Goal: Information Seeking & Learning: Find specific fact

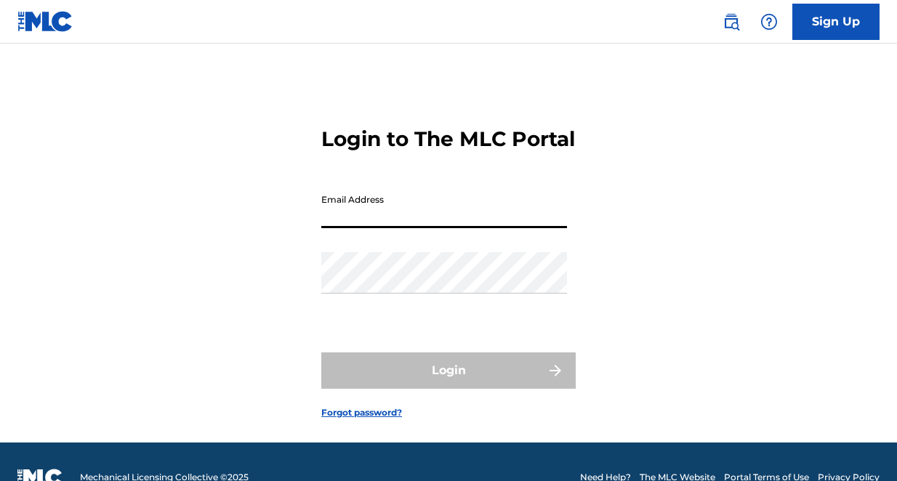
type input "[PERSON_NAME][EMAIL_ADDRESS][PERSON_NAME][DOMAIN_NAME]"
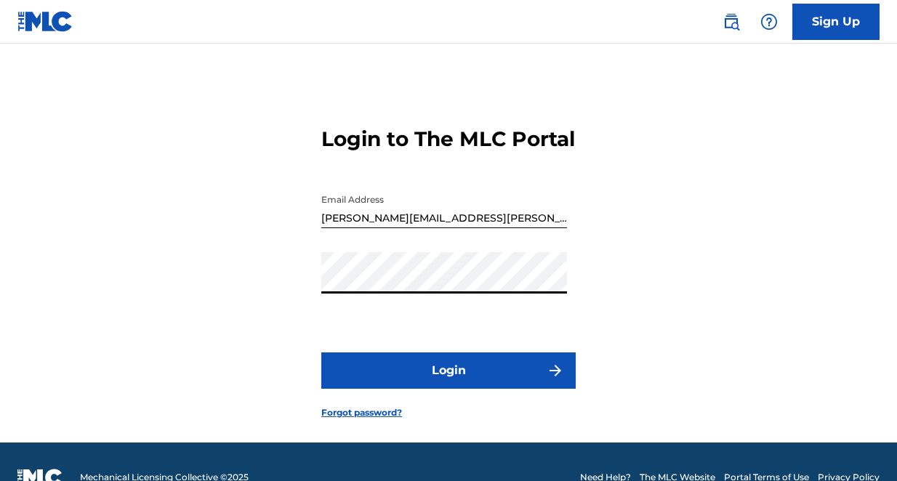
click at [430, 386] on button "Login" at bounding box center [448, 371] width 254 height 36
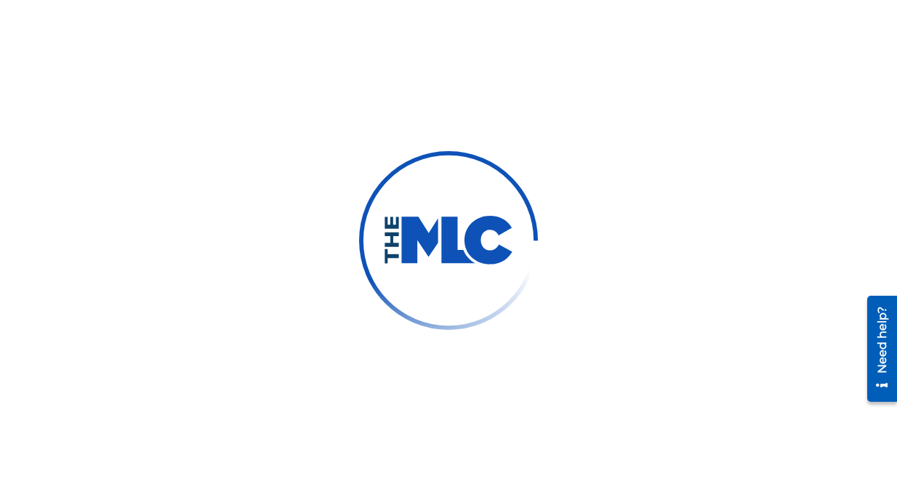
drag, startPoint x: 391, startPoint y: 2, endPoint x: 501, endPoint y: 79, distance: 134.1
click at [501, 79] on div at bounding box center [448, 240] width 897 height 481
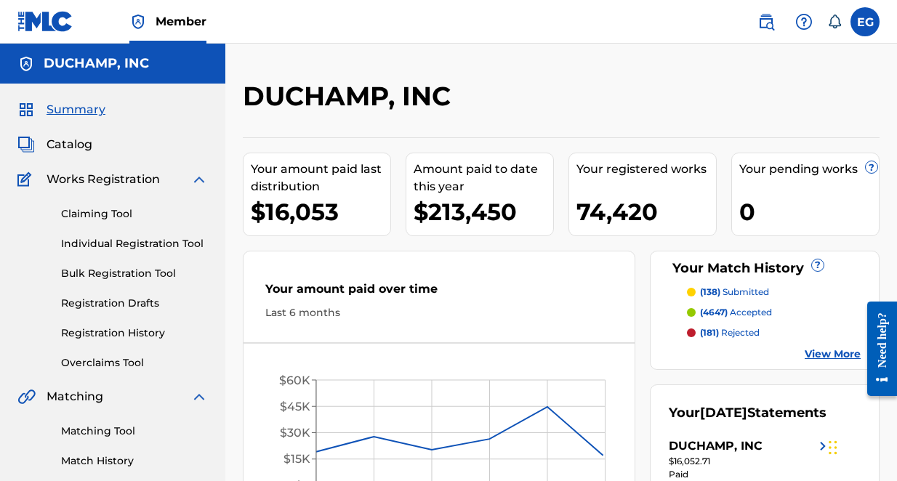
scroll to position [45, 0]
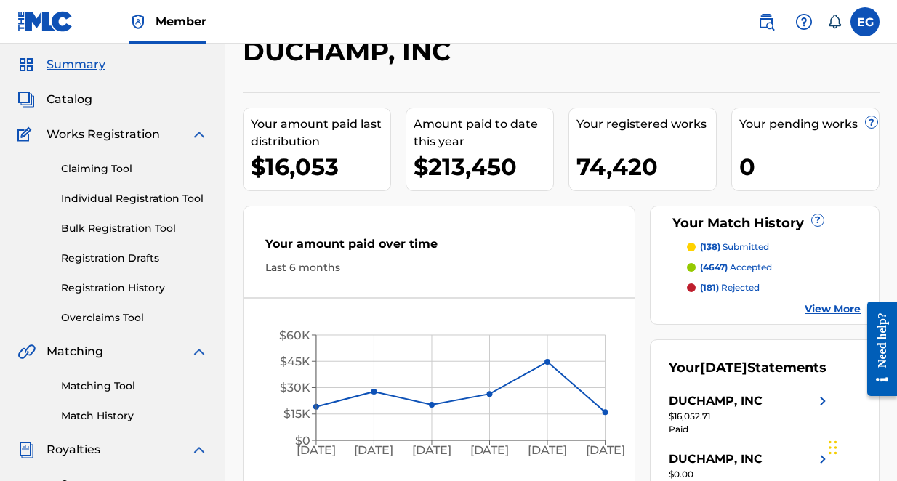
click at [107, 392] on link "Matching Tool" at bounding box center [134, 386] width 147 height 15
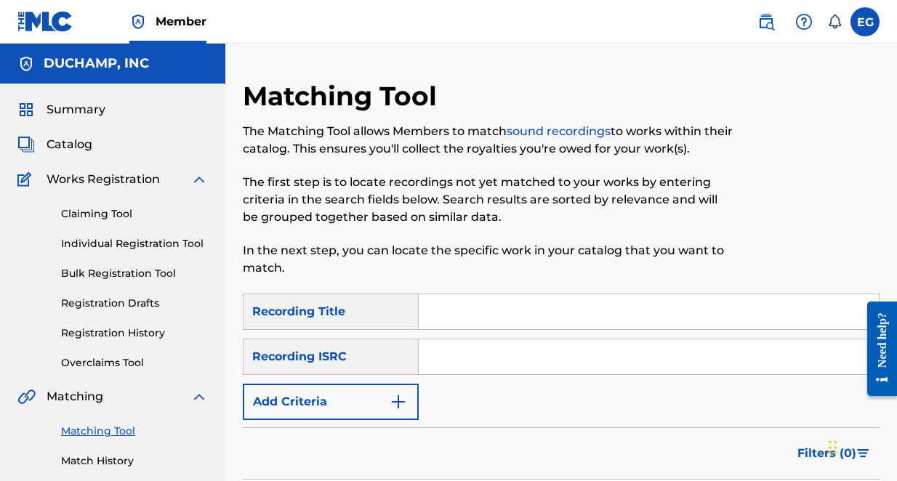
click at [449, 309] on input "Search Form" at bounding box center [649, 311] width 460 height 35
paste input "This is Life (Merry Christmas),"
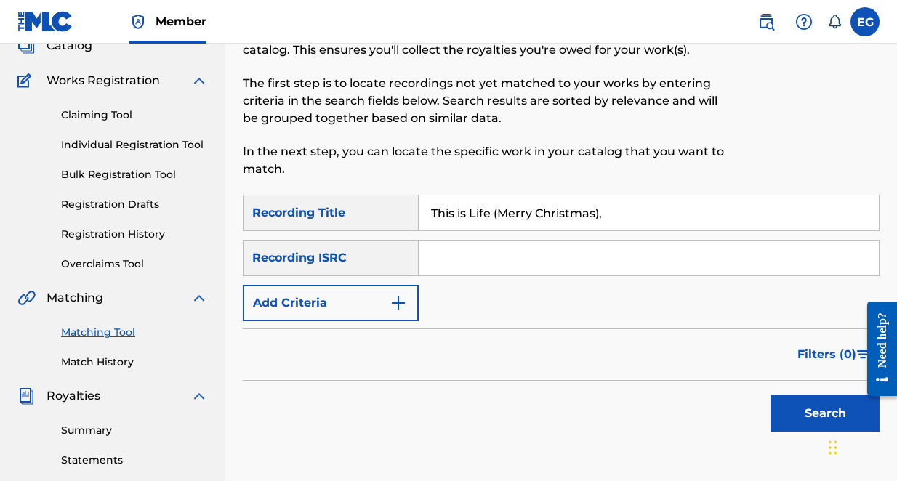
scroll to position [102, 0]
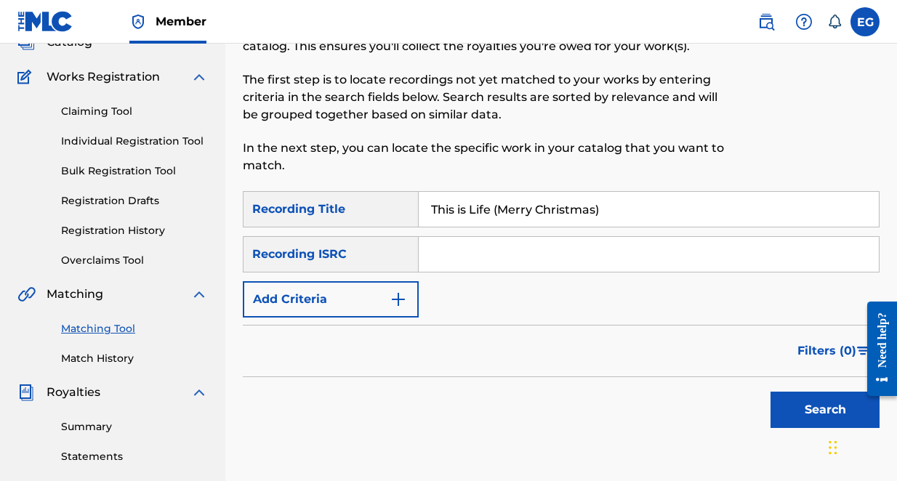
type input "This is Life (Merry Christmas)"
click at [802, 411] on button "Search" at bounding box center [824, 410] width 109 height 36
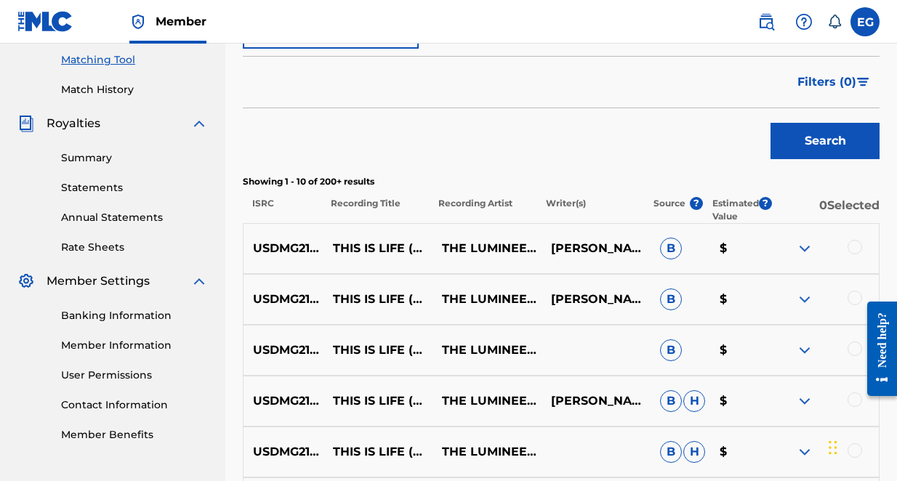
scroll to position [280, 0]
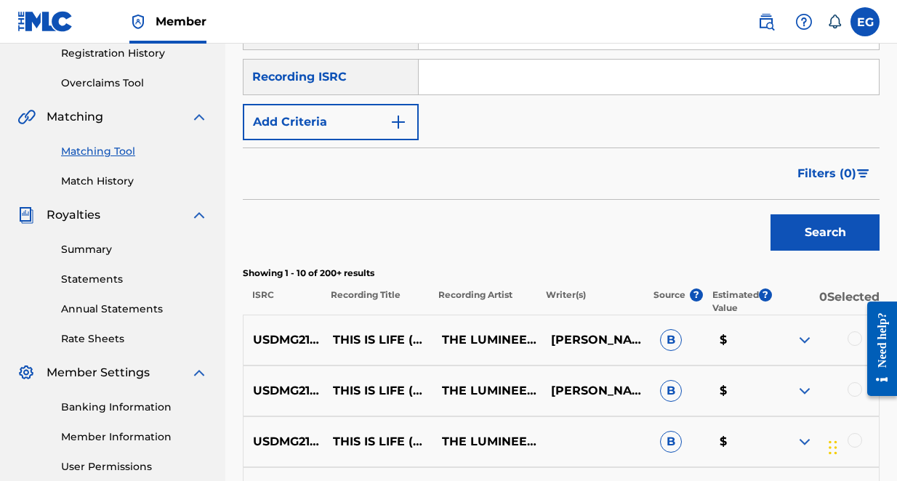
click at [837, 176] on span "Filters ( 0 )" at bounding box center [826, 173] width 59 height 17
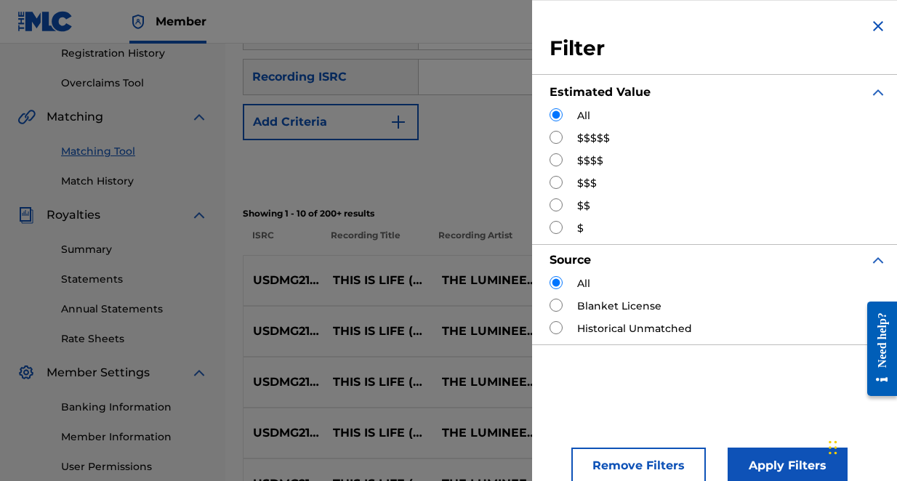
click at [552, 140] on input "Search Form" at bounding box center [556, 137] width 13 height 13
radio input "true"
click at [764, 469] on button "Apply Filters" at bounding box center [788, 466] width 120 height 36
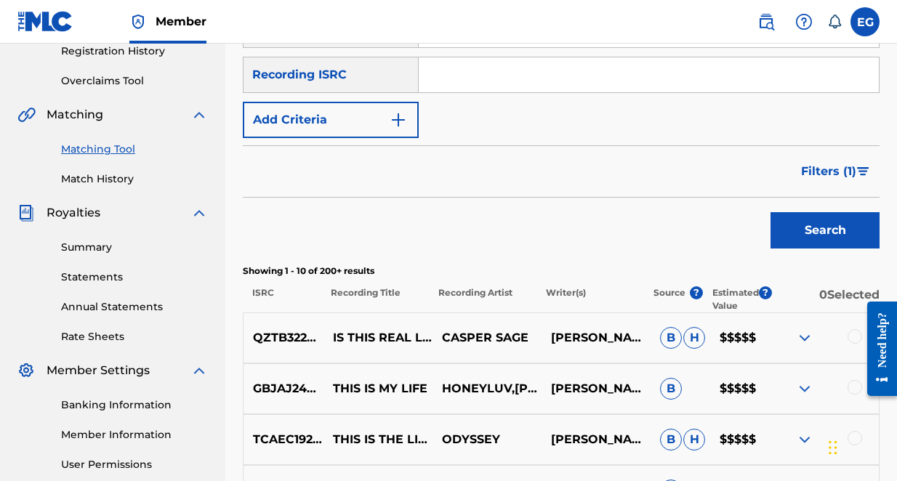
scroll to position [259, 0]
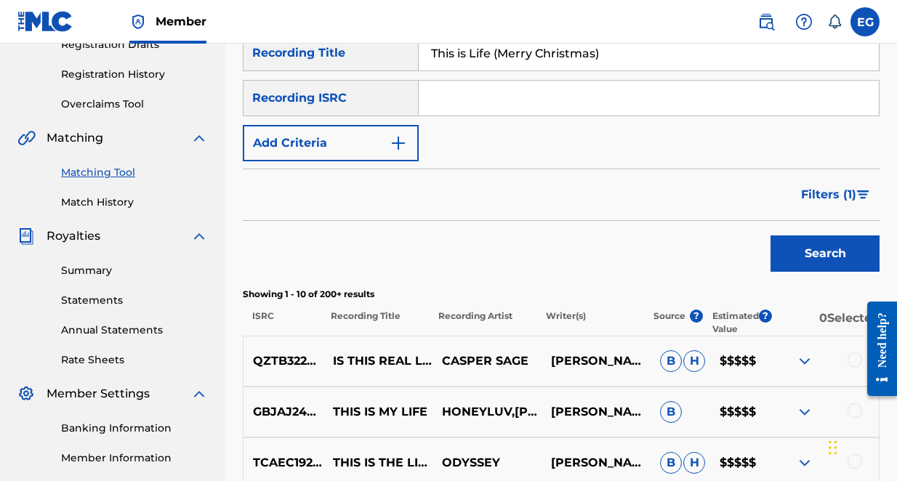
click at [347, 136] on button "Add Criteria" at bounding box center [331, 143] width 176 height 36
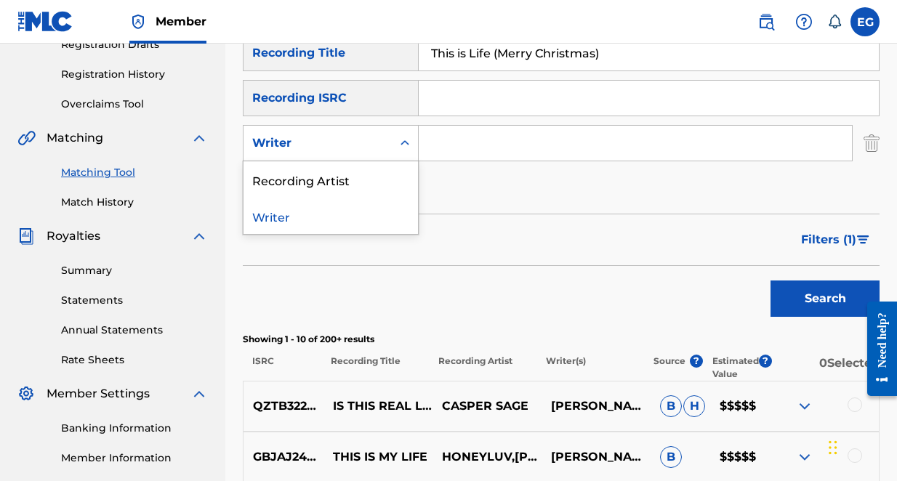
drag, startPoint x: 344, startPoint y: 154, endPoint x: 346, endPoint y: 191, distance: 37.1
click at [344, 153] on div "Writer" at bounding box center [318, 143] width 148 height 28
click at [355, 184] on div "Recording Artist" at bounding box center [331, 179] width 174 height 36
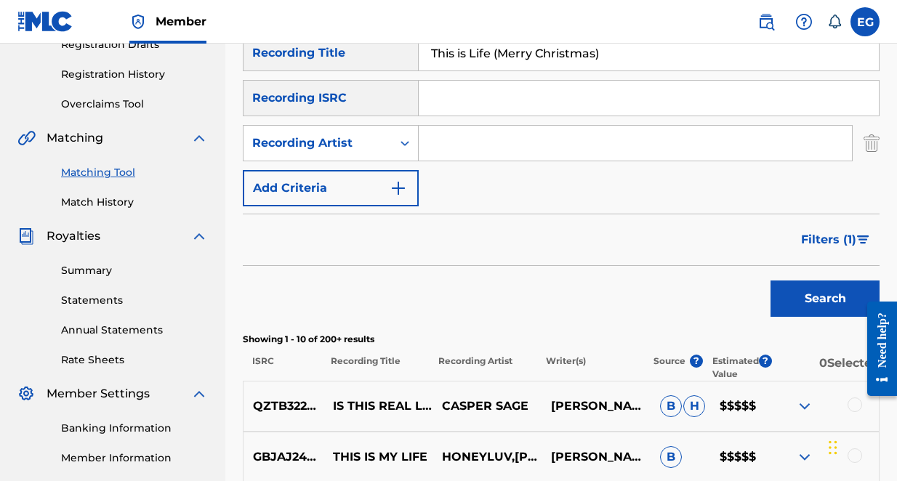
click at [435, 140] on input "Search Form" at bounding box center [635, 143] width 433 height 35
type input "lumineeers"
click at [800, 293] on button "Search" at bounding box center [824, 299] width 109 height 36
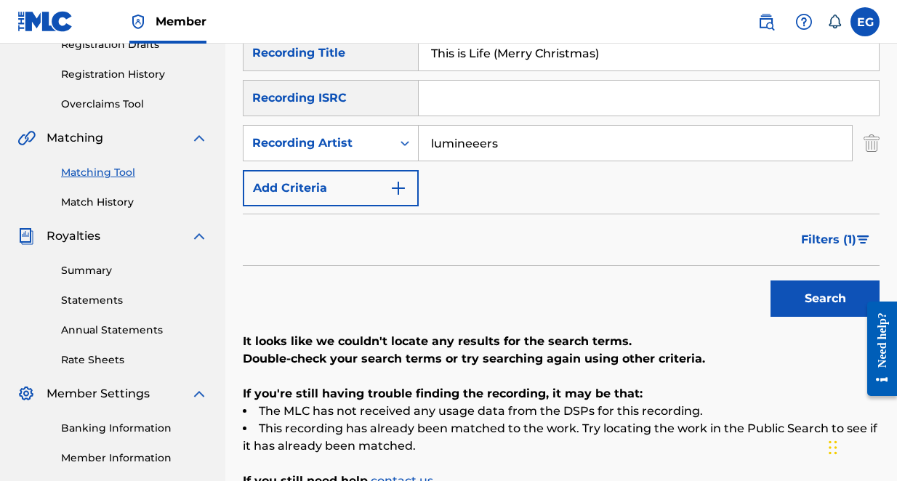
click at [833, 244] on span "Filters ( 1 )" at bounding box center [828, 239] width 55 height 17
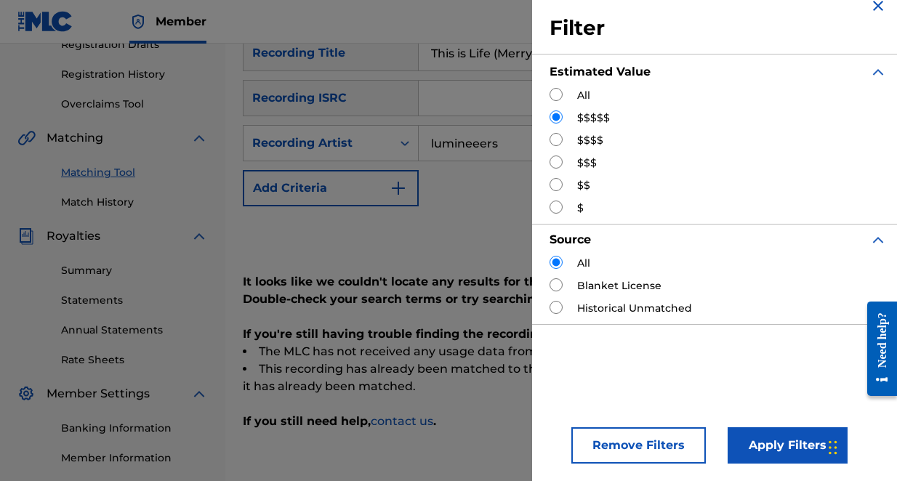
scroll to position [20, 0]
click at [556, 95] on input "Search Form" at bounding box center [556, 94] width 13 height 13
radio input "true"
click at [760, 446] on button "Apply Filters" at bounding box center [788, 446] width 120 height 36
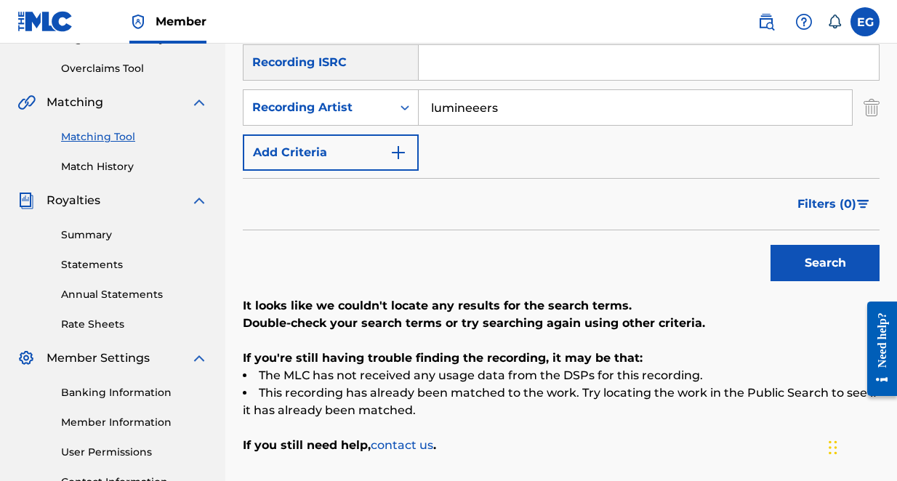
scroll to position [193, 0]
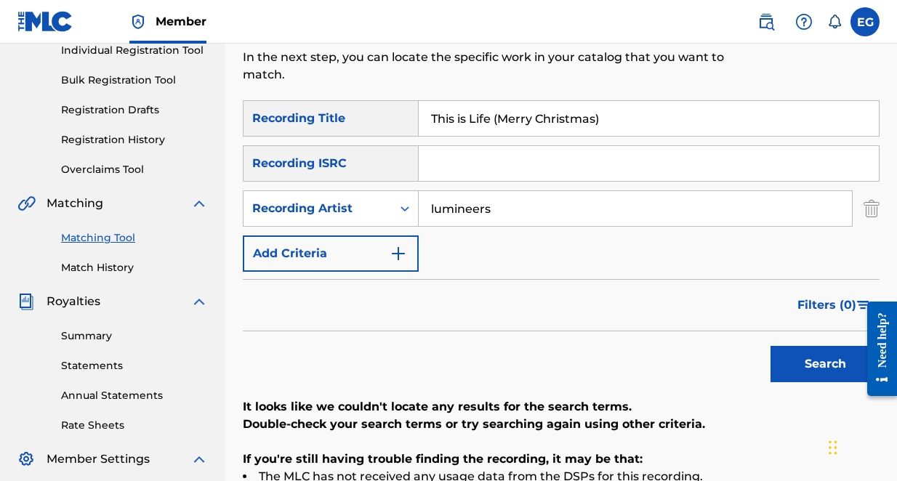
type input "lumineers"
click at [830, 369] on button "Search" at bounding box center [824, 364] width 109 height 36
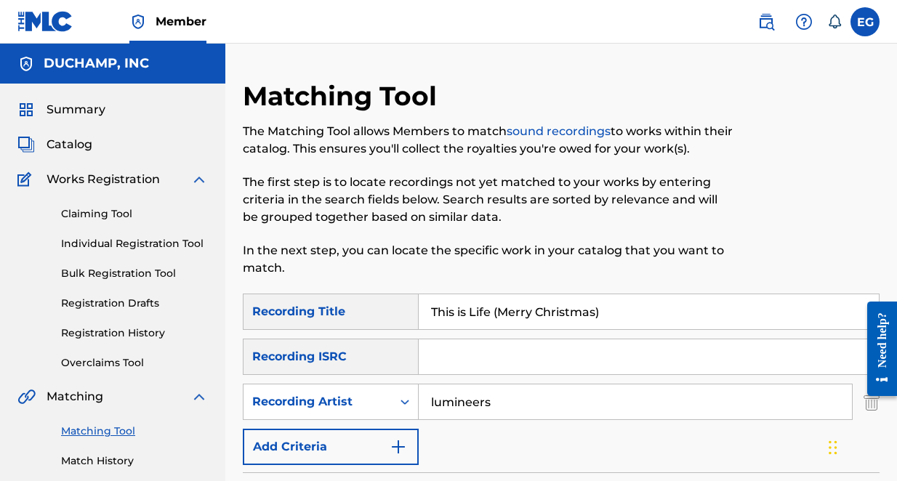
scroll to position [0, 0]
click at [772, 23] on img at bounding box center [765, 21] width 17 height 17
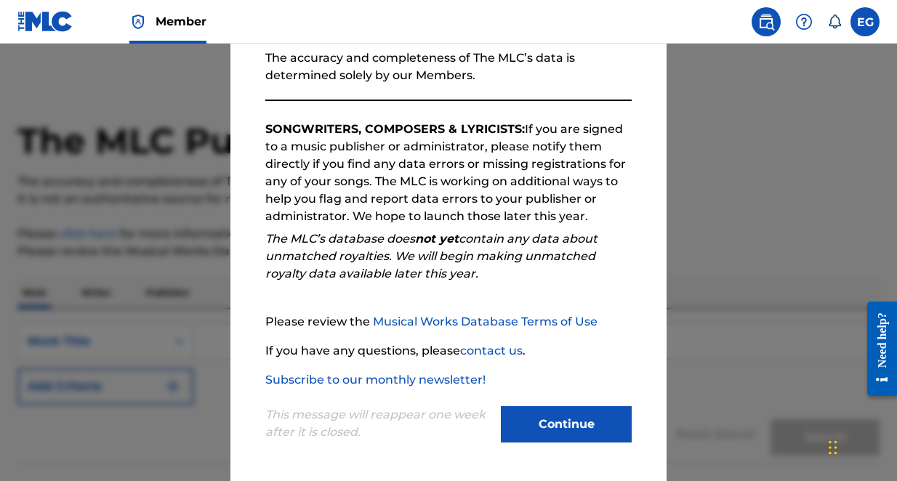
scroll to position [13, 0]
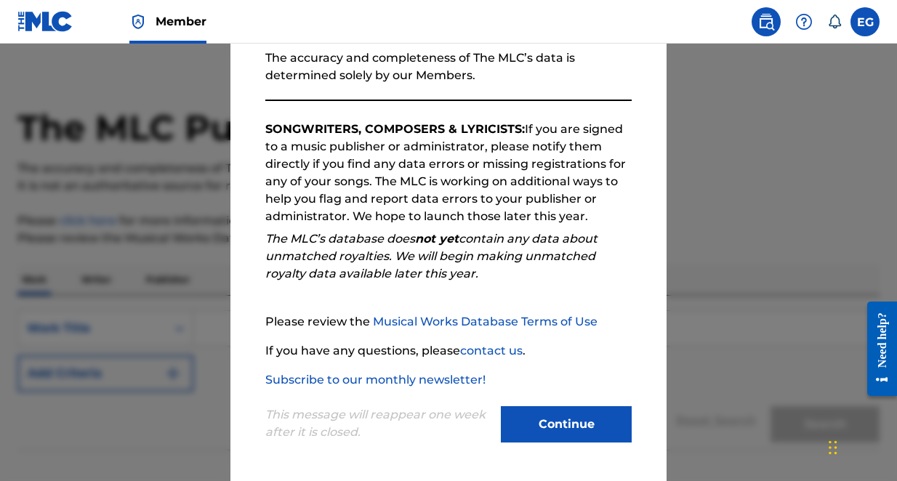
click at [579, 421] on button "Continue" at bounding box center [566, 424] width 131 height 36
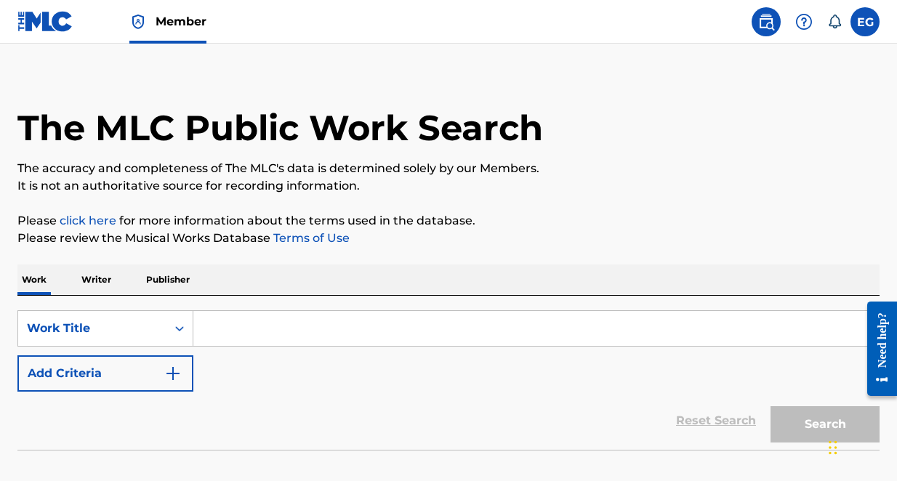
click at [383, 326] on input "Search Form" at bounding box center [535, 328] width 685 height 35
paste input "This is Life (Merry Christmas),"
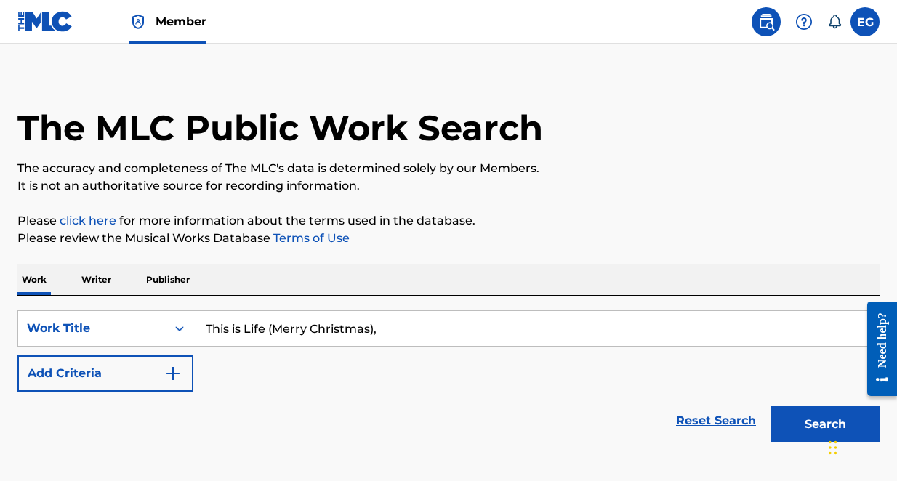
type input "This is Life (Merry Christmas),"
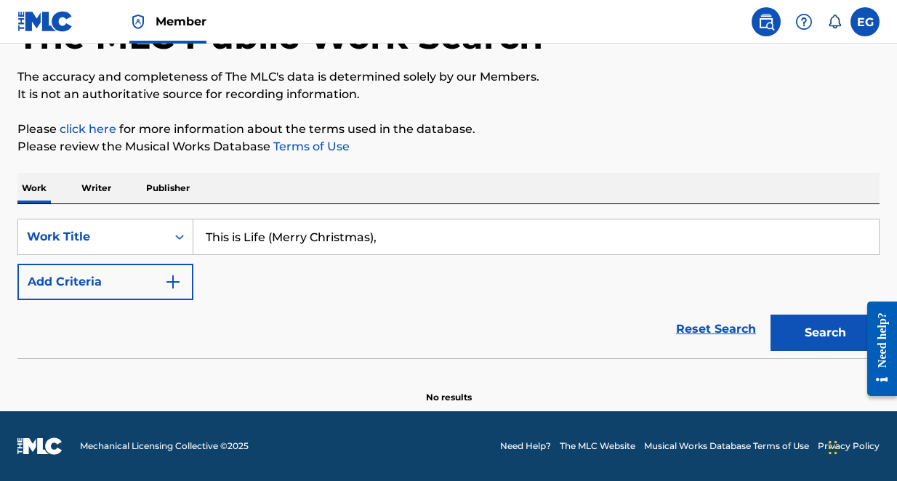
scroll to position [105, 0]
click at [803, 335] on button "Search" at bounding box center [824, 333] width 109 height 36
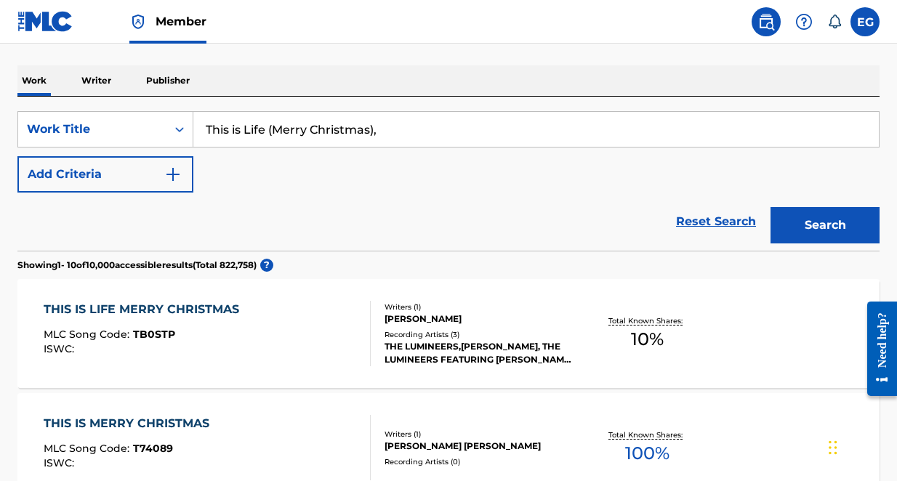
scroll to position [223, 0]
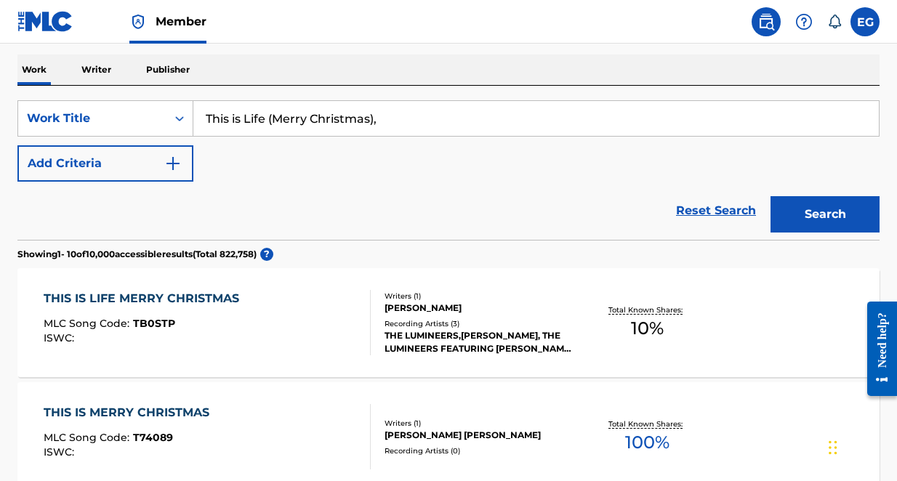
click at [301, 317] on div "THIS IS LIFE MERRY CHRISTMAS MLC Song Code : TB0STP ISWC :" at bounding box center [208, 322] width 328 height 65
